Goal: Task Accomplishment & Management: Complete application form

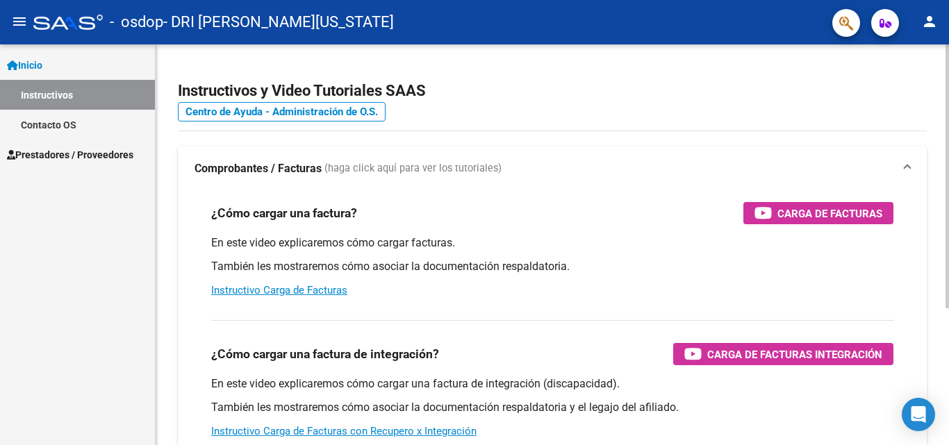
scroll to position [208, 0]
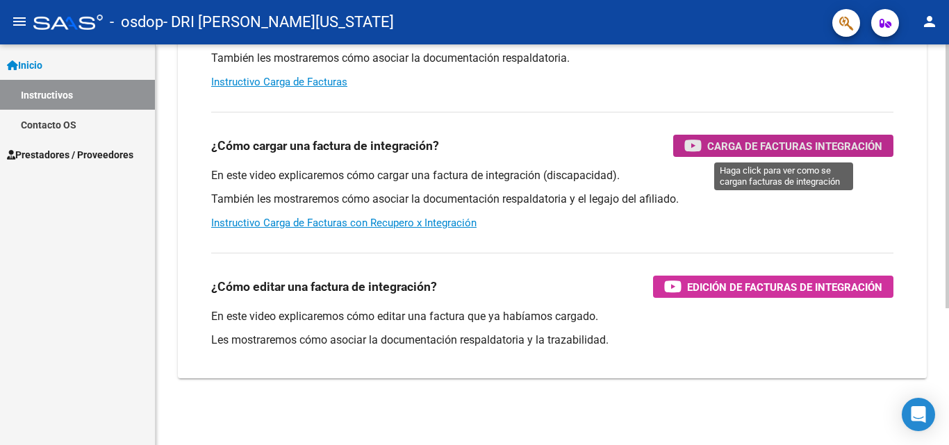
click at [749, 151] on span "Carga de Facturas Integración" at bounding box center [794, 146] width 175 height 17
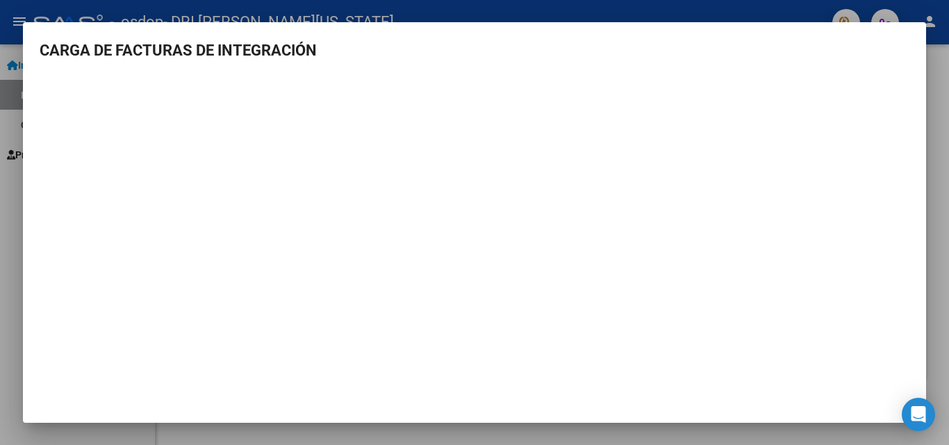
click at [3, 75] on div at bounding box center [474, 222] width 949 height 445
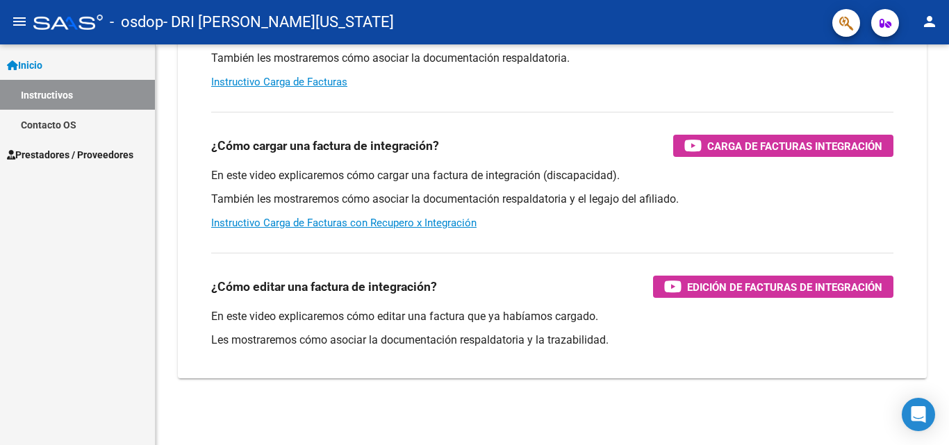
click at [47, 154] on span "Prestadores / Proveedores" at bounding box center [70, 154] width 126 height 15
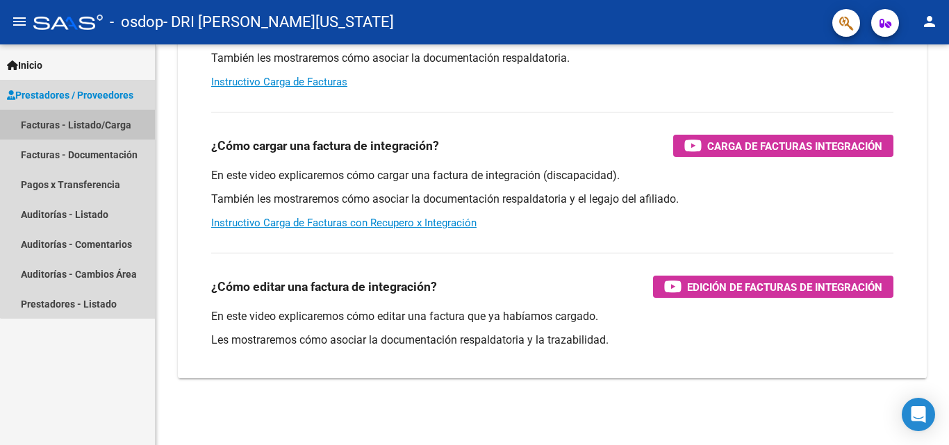
click at [86, 118] on link "Facturas - Listado/Carga" at bounding box center [77, 125] width 155 height 30
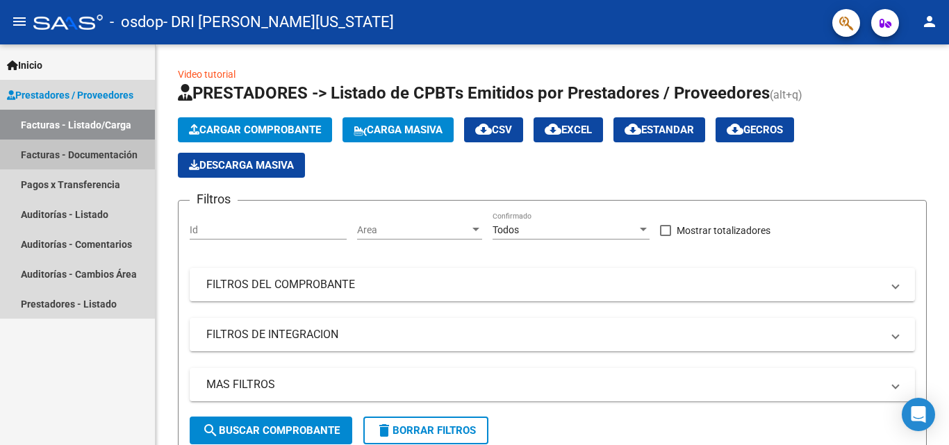
click at [115, 157] on link "Facturas - Documentación" at bounding box center [77, 155] width 155 height 30
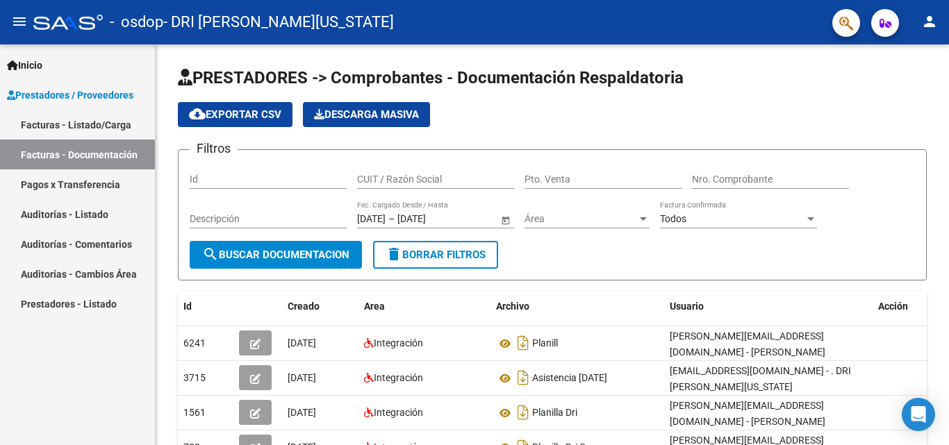
click at [118, 99] on span "Prestadores / Proveedores" at bounding box center [70, 95] width 126 height 15
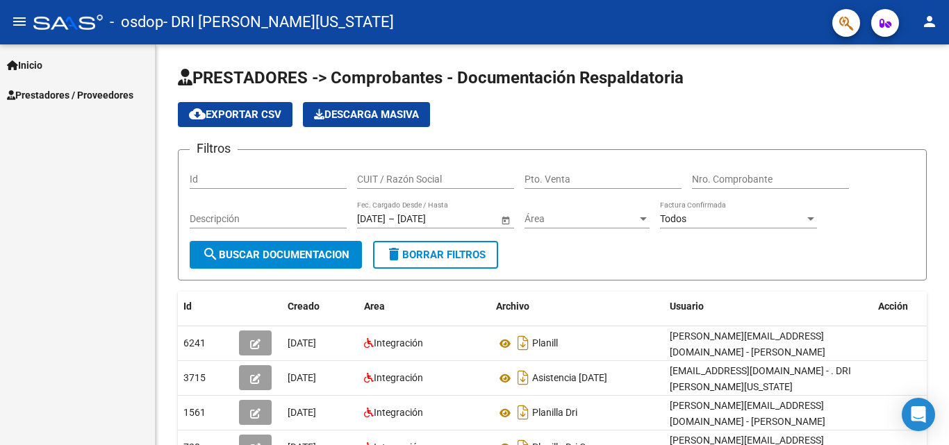
click at [66, 90] on span "Prestadores / Proveedores" at bounding box center [70, 95] width 126 height 15
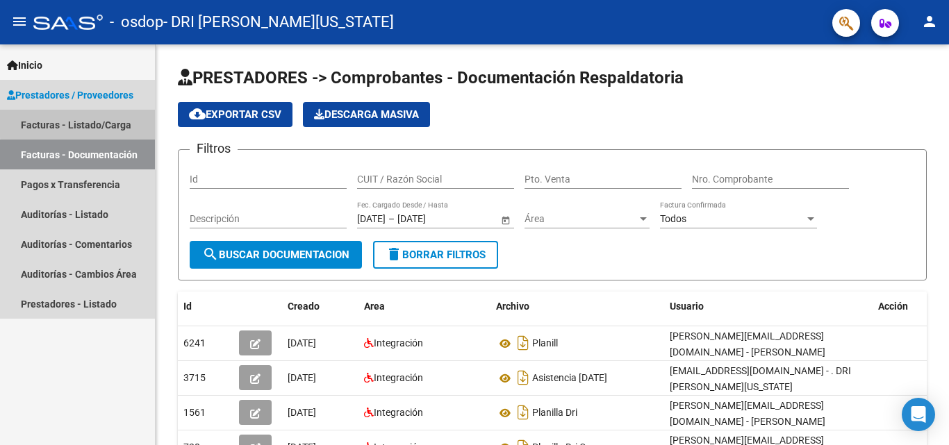
click at [115, 121] on link "Facturas - Listado/Carga" at bounding box center [77, 125] width 155 height 30
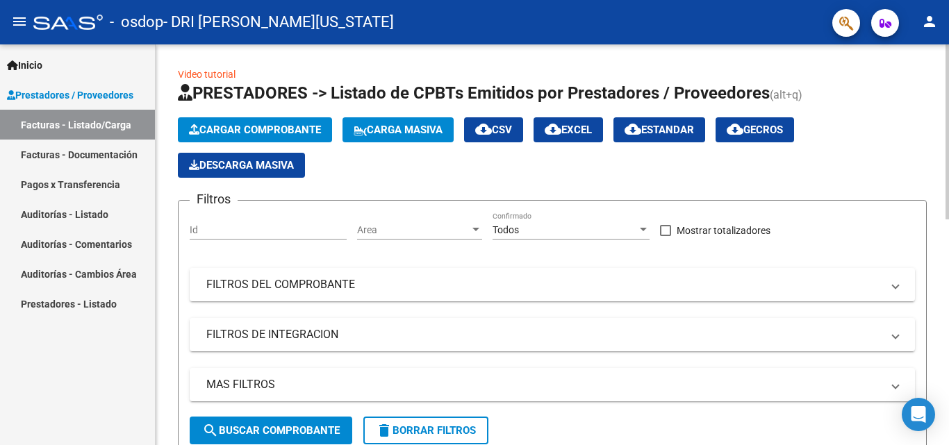
click at [281, 133] on span "Cargar Comprobante" at bounding box center [255, 130] width 132 height 13
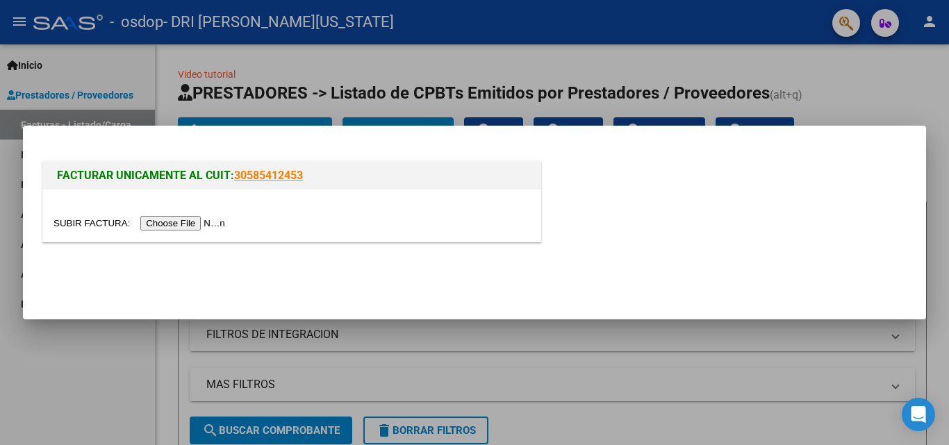
click at [199, 227] on input "file" at bounding box center [142, 223] width 176 height 15
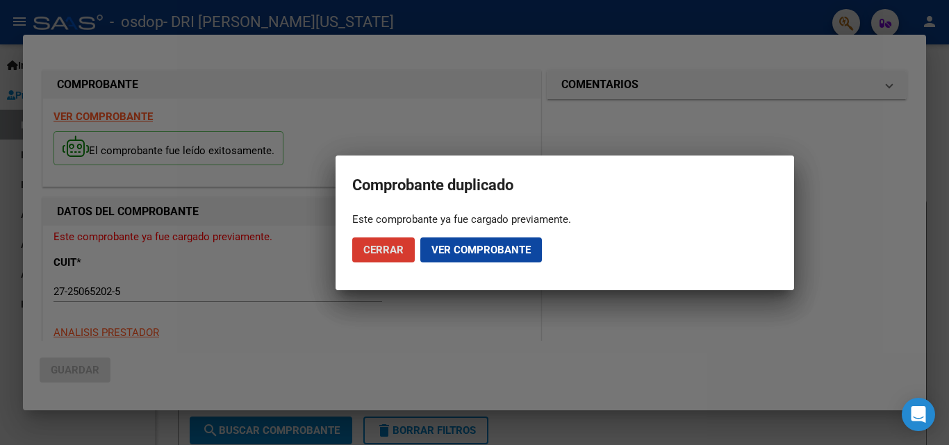
click at [396, 254] on span "Cerrar" at bounding box center [383, 250] width 40 height 13
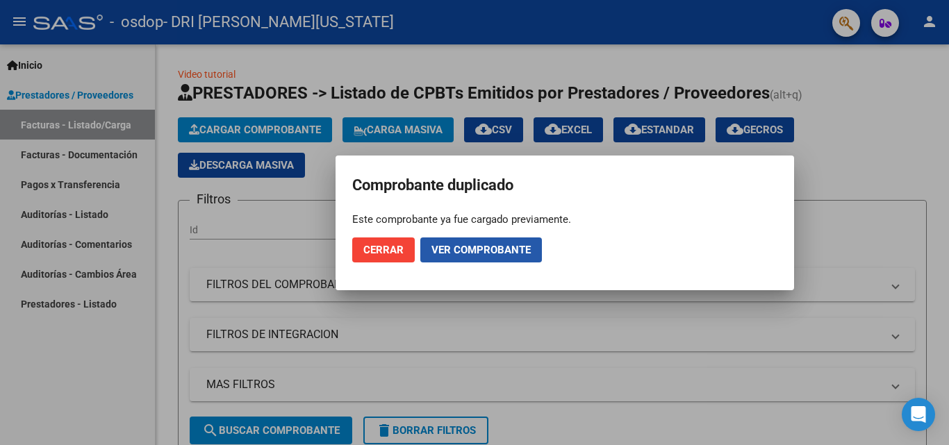
click at [436, 244] on span "Ver comprobante" at bounding box center [481, 250] width 99 height 13
